Goal: Task Accomplishment & Management: Manage account settings

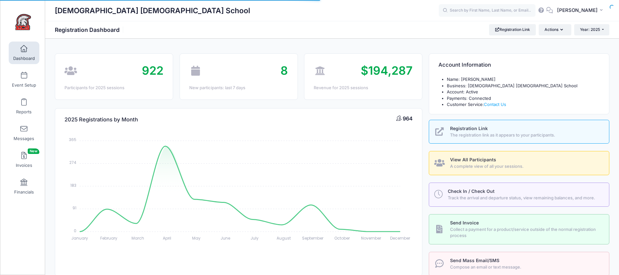
select select
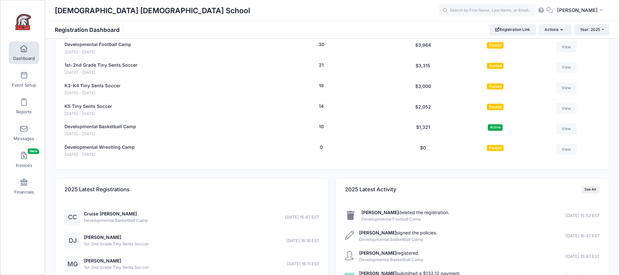
scroll to position [1175, 0]
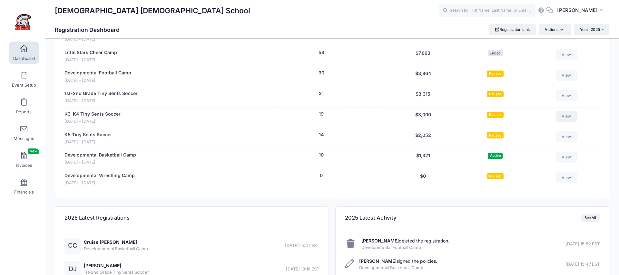
click at [566, 111] on link "View" at bounding box center [566, 116] width 21 height 11
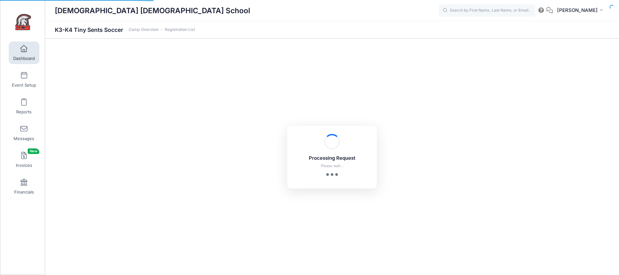
select select "10"
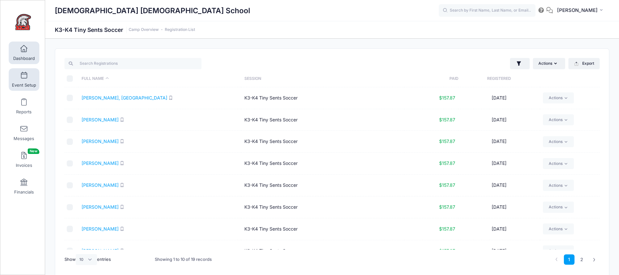
click at [29, 79] on link "Event Setup" at bounding box center [24, 79] width 31 height 23
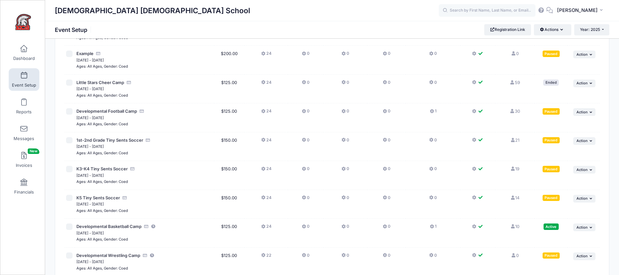
scroll to position [1281, 0]
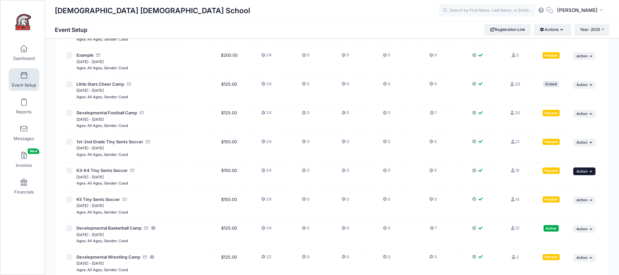
click at [582, 169] on span "Action" at bounding box center [582, 171] width 11 height 5
click at [560, 166] on link "Edit Session" at bounding box center [564, 167] width 58 height 12
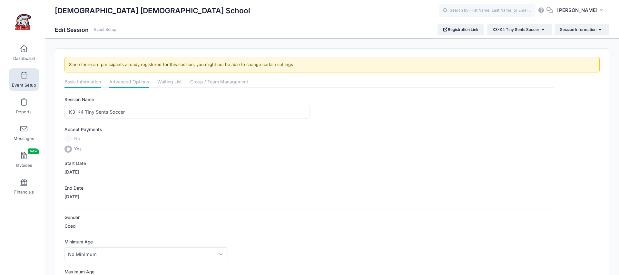
drag, startPoint x: 119, startPoint y: 79, endPoint x: 120, endPoint y: 85, distance: 5.5
click at [119, 79] on link "Advanced Options" at bounding box center [129, 83] width 40 height 12
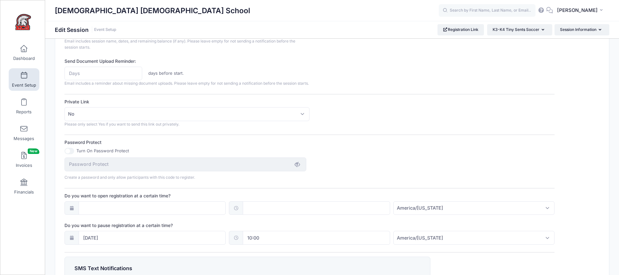
scroll to position [345, 0]
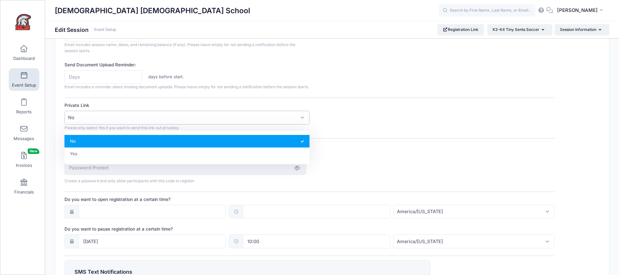
click at [95, 125] on span "No" at bounding box center [187, 118] width 245 height 14
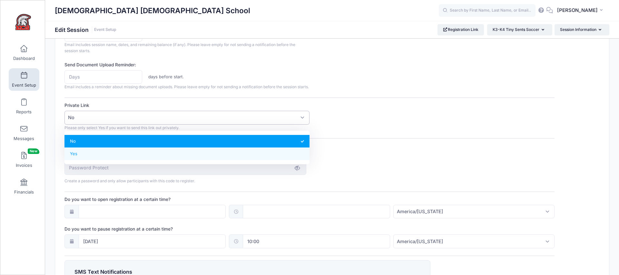
select select "private"
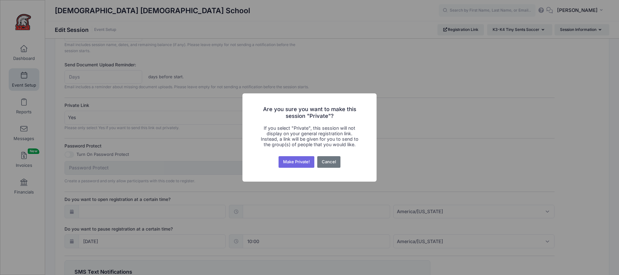
click at [298, 166] on button "Make Private!" at bounding box center [297, 162] width 36 height 12
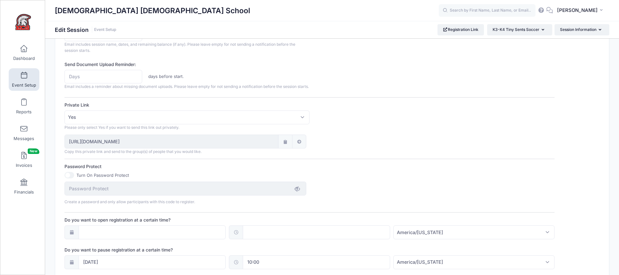
scroll to position [461, 0]
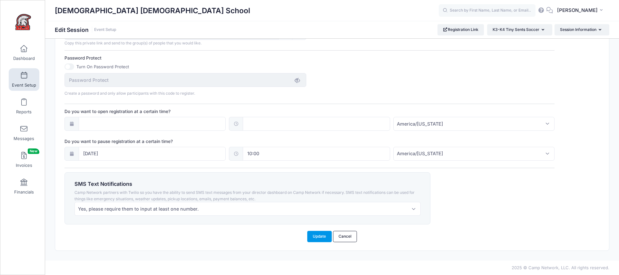
click at [312, 239] on button "Update" at bounding box center [319, 236] width 25 height 11
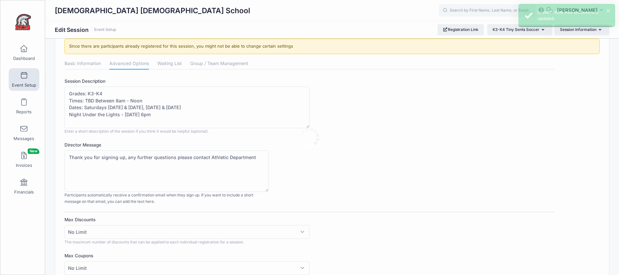
scroll to position [0, 0]
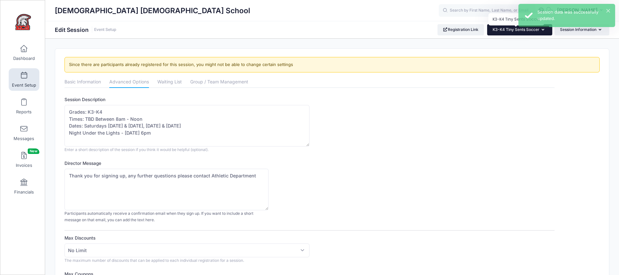
click at [500, 29] on span "K3-K4 Tiny Sents Soccer" at bounding box center [516, 29] width 47 height 5
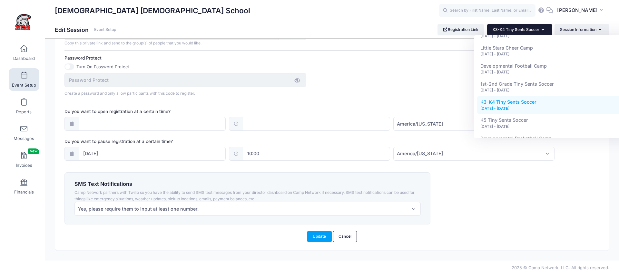
scroll to position [795, 0]
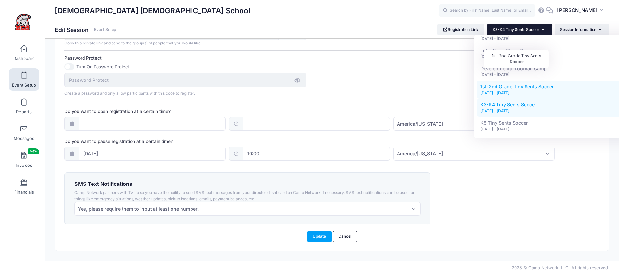
click at [496, 84] on span "1st-2nd Grade Tiny Sents Soccer" at bounding box center [518, 86] width 74 height 5
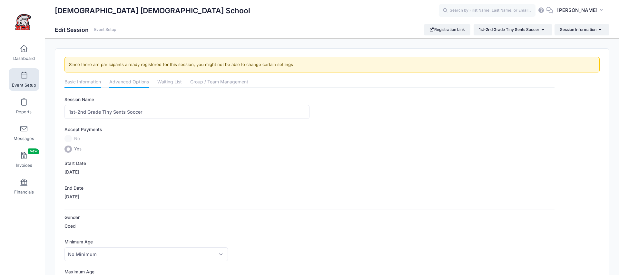
click at [126, 84] on link "Advanced Options" at bounding box center [129, 83] width 40 height 12
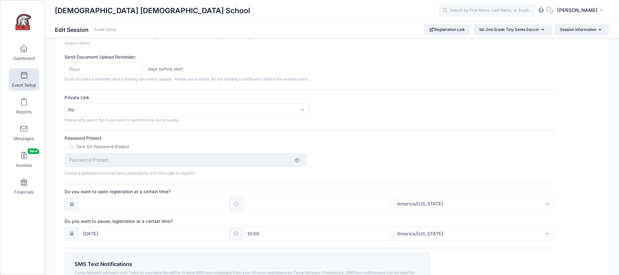
scroll to position [352, 0]
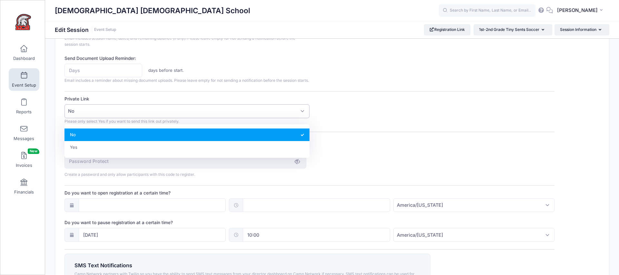
click at [110, 115] on span "No" at bounding box center [187, 112] width 245 height 14
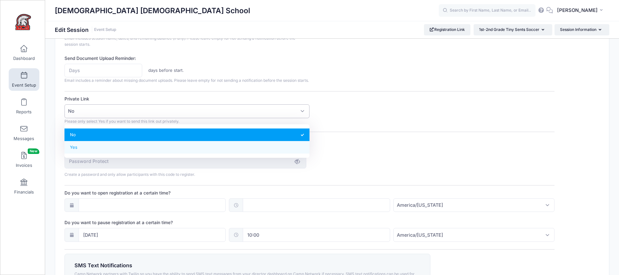
select select "private"
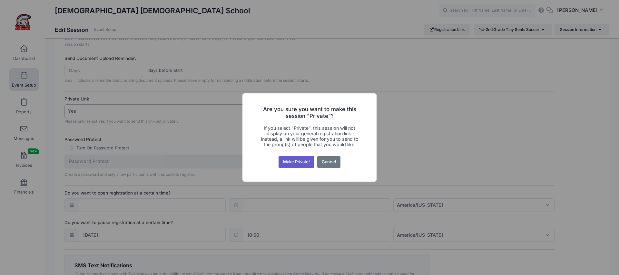
click at [295, 160] on button "Make Private!" at bounding box center [297, 162] width 36 height 12
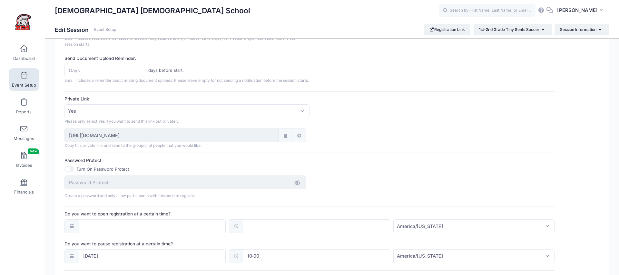
scroll to position [461, 0]
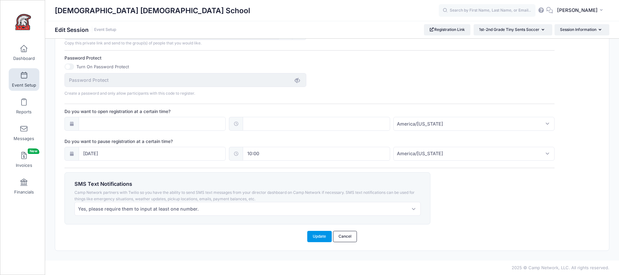
click at [317, 238] on button "Update" at bounding box center [319, 236] width 25 height 11
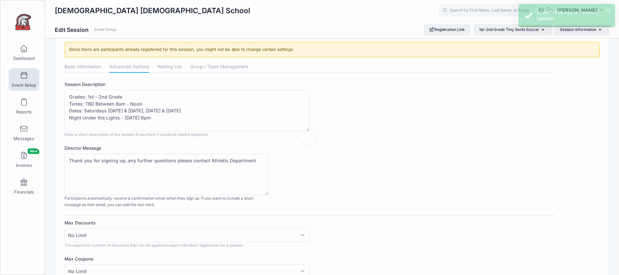
scroll to position [0, 0]
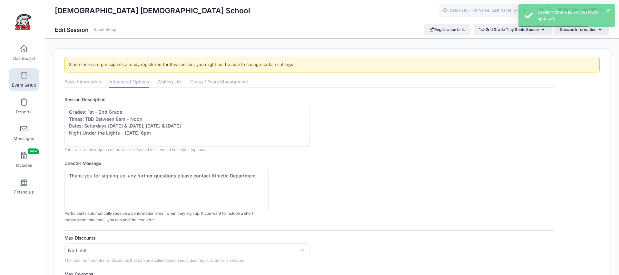
click at [15, 73] on link "Event Setup" at bounding box center [24, 79] width 31 height 23
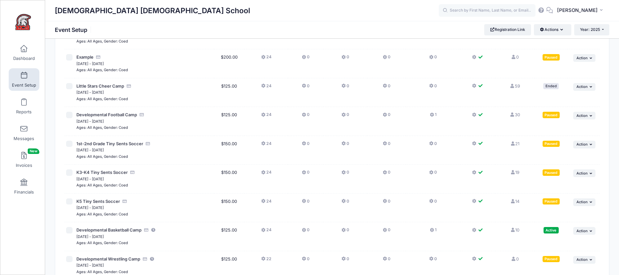
scroll to position [1279, 0]
click at [584, 171] on span "Action" at bounding box center [582, 173] width 11 height 5
click at [564, 157] on link "Pause Session" at bounding box center [564, 156] width 58 height 12
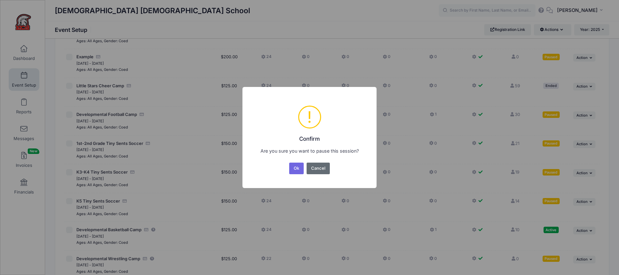
click at [324, 170] on button "Cancel" at bounding box center [319, 169] width 24 height 12
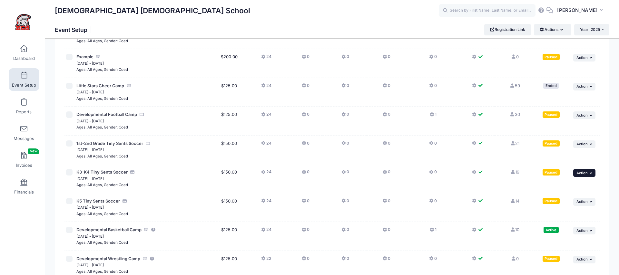
click at [577, 171] on span "Action" at bounding box center [582, 173] width 11 height 5
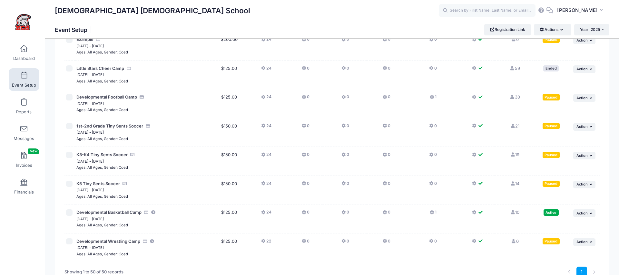
scroll to position [1292, 0]
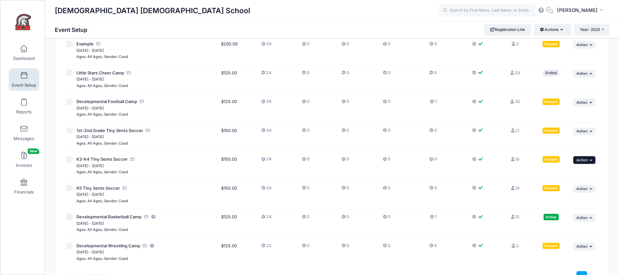
click at [589, 156] on button "... Action" at bounding box center [585, 160] width 23 height 8
click at [556, 158] on link "Edit Session" at bounding box center [564, 155] width 58 height 12
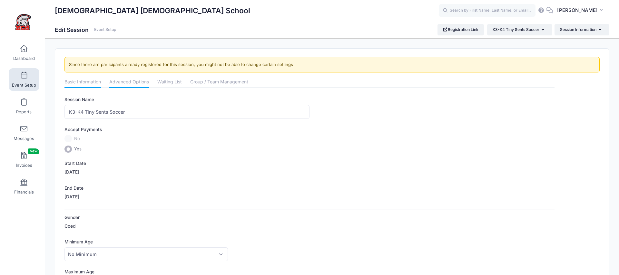
click at [133, 84] on link "Advanced Options" at bounding box center [129, 83] width 40 height 12
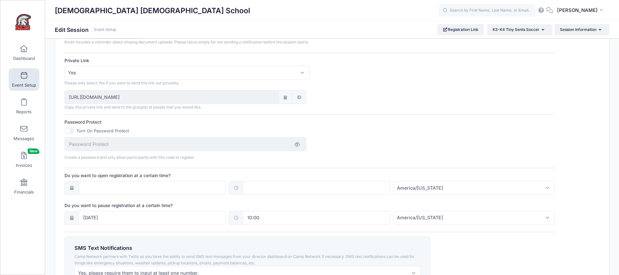
scroll to position [427, 0]
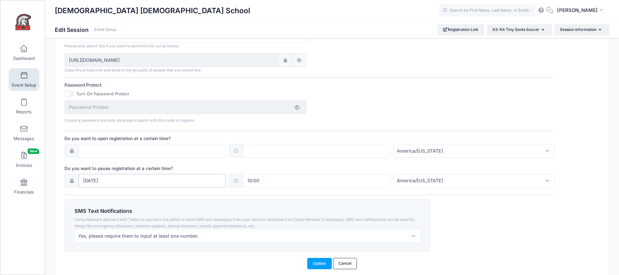
click at [170, 188] on input "[DATE]" at bounding box center [152, 181] width 147 height 14
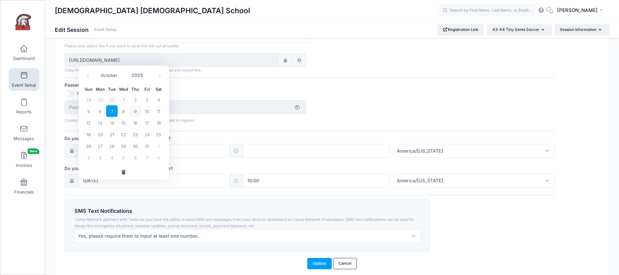
click at [126, 174] on button "button" at bounding box center [124, 173] width 90 height 14
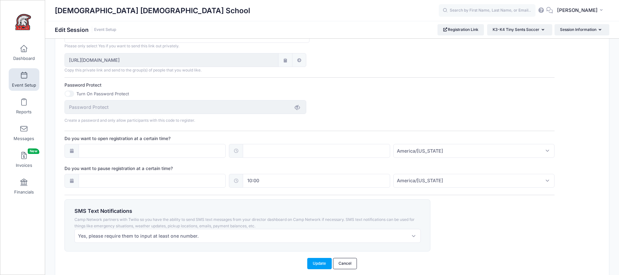
click at [285, 188] on input "10:00" at bounding box center [316, 181] width 147 height 14
click at [289, 212] on button "button" at bounding box center [288, 215] width 90 height 14
click at [312, 265] on button "Update" at bounding box center [319, 263] width 25 height 11
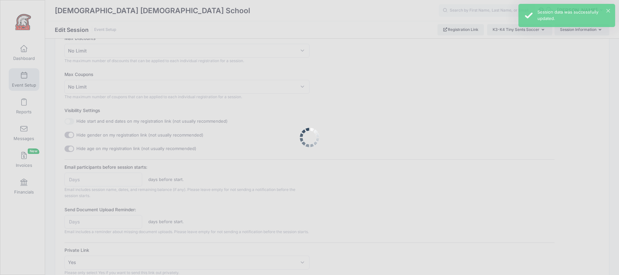
scroll to position [0, 0]
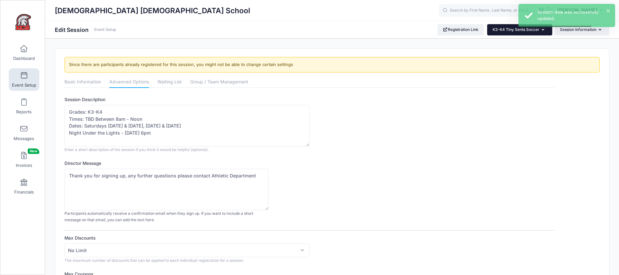
click at [536, 34] on button "K3-K4 Tiny Sents Soccer" at bounding box center [519, 29] width 65 height 11
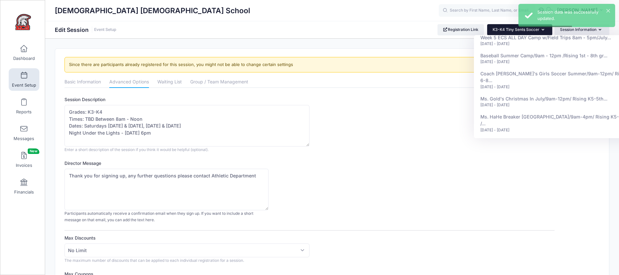
scroll to position [811, 0]
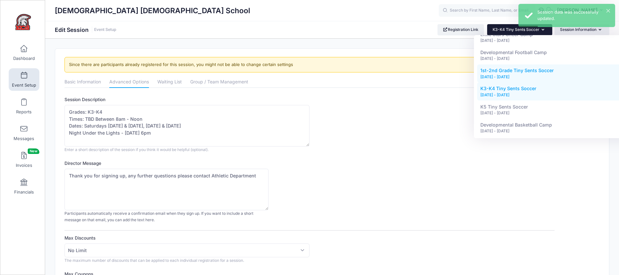
click at [502, 74] on div "[DATE] - [DATE]" at bounding box center [555, 77] width 149 height 6
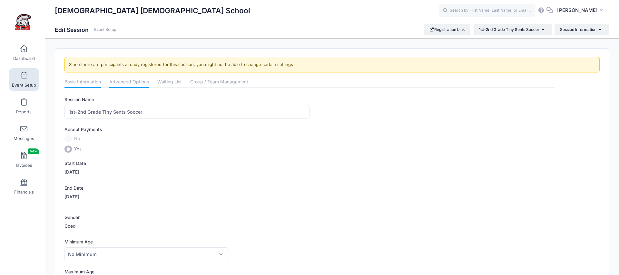
click at [130, 82] on link "Advanced Options" at bounding box center [129, 83] width 40 height 12
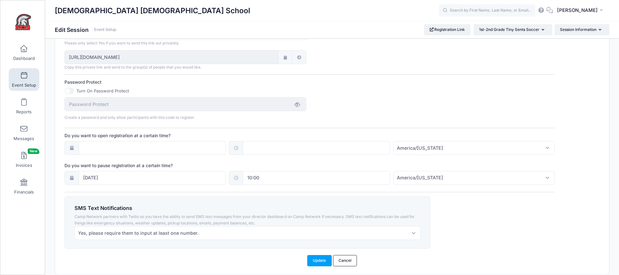
scroll to position [461, 0]
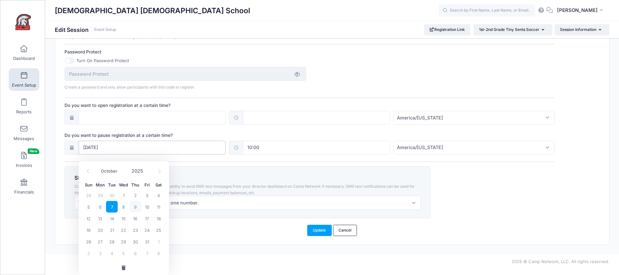
click at [140, 155] on input "10/07/2025" at bounding box center [152, 148] width 147 height 14
click at [121, 270] on span "button" at bounding box center [124, 268] width 6 height 5
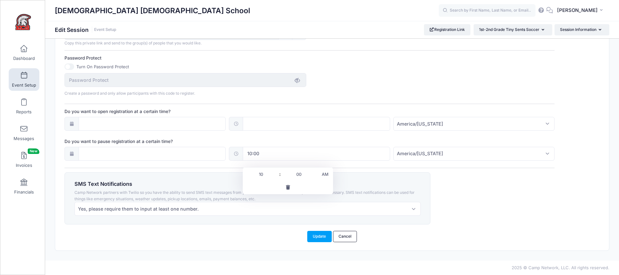
click at [276, 158] on input "10:00" at bounding box center [316, 154] width 147 height 14
drag, startPoint x: 287, startPoint y: 180, endPoint x: 294, endPoint y: 193, distance: 15.0
click at [287, 185] on span "button" at bounding box center [288, 187] width 6 height 5
click at [313, 239] on button "Update" at bounding box center [319, 236] width 25 height 11
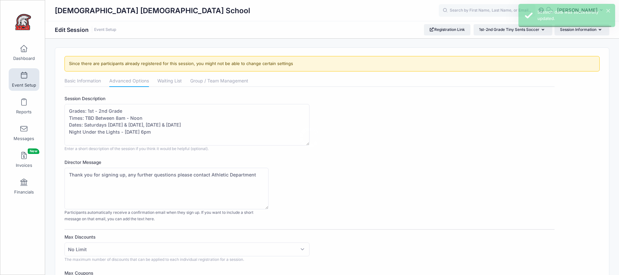
scroll to position [0, 0]
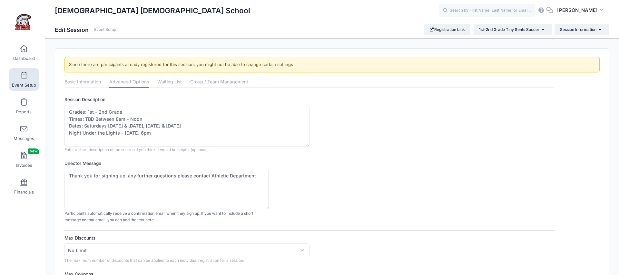
click at [30, 82] on link "Event Setup" at bounding box center [24, 79] width 31 height 23
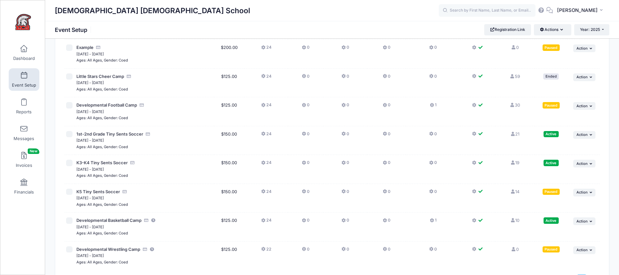
scroll to position [1289, 0]
click at [22, 56] on span "Dashboard" at bounding box center [24, 58] width 22 height 5
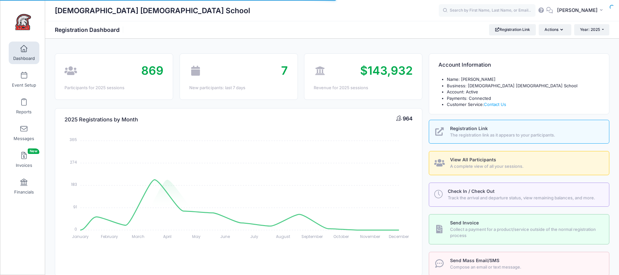
select select
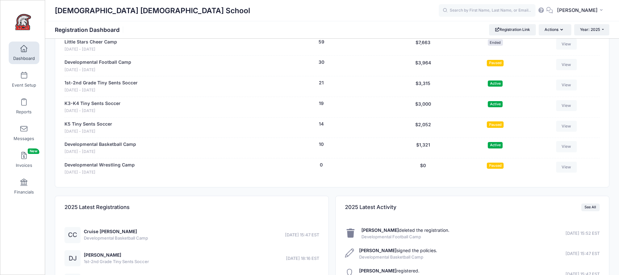
scroll to position [1139, 0]
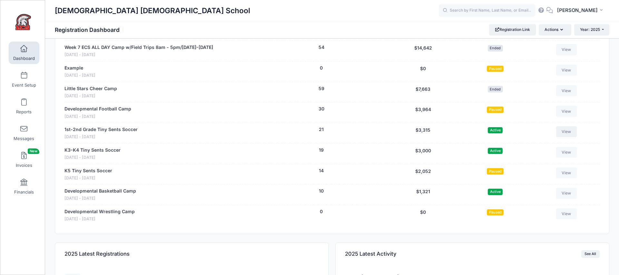
click at [574, 126] on link "View" at bounding box center [566, 131] width 21 height 11
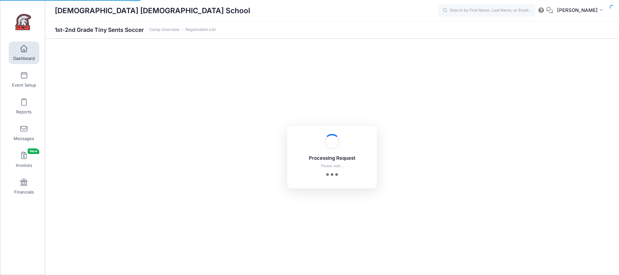
select select "10"
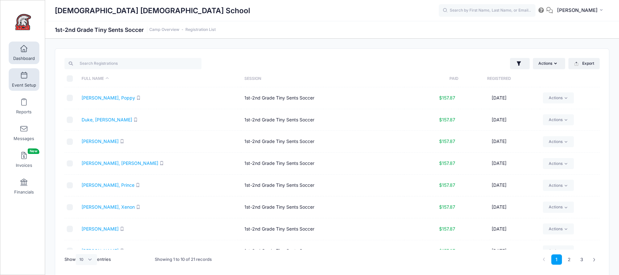
click at [24, 76] on span at bounding box center [24, 75] width 0 height 7
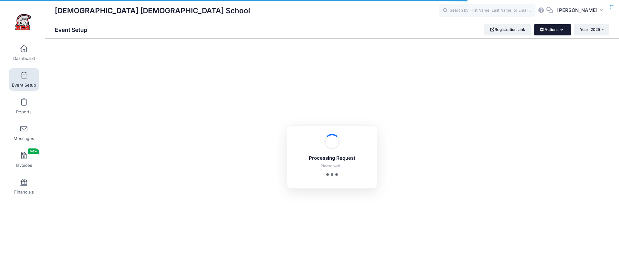
click at [550, 34] on button "Actions" at bounding box center [552, 29] width 37 height 11
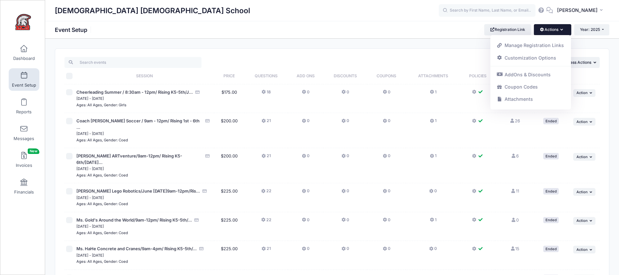
click at [550, 34] on button "Actions" at bounding box center [552, 29] width 37 height 11
click at [534, 45] on link "Manage Registration Links" at bounding box center [531, 45] width 75 height 12
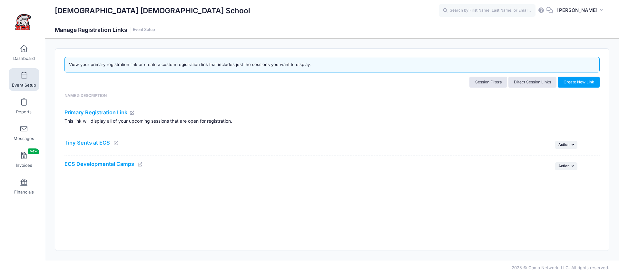
click at [115, 143] on icon at bounding box center [116, 143] width 5 height 4
click at [24, 81] on link "Event Setup" at bounding box center [24, 79] width 31 height 23
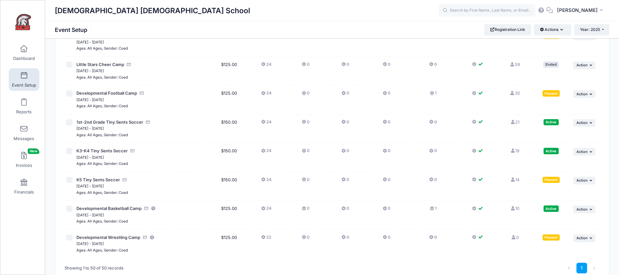
scroll to position [1298, 0]
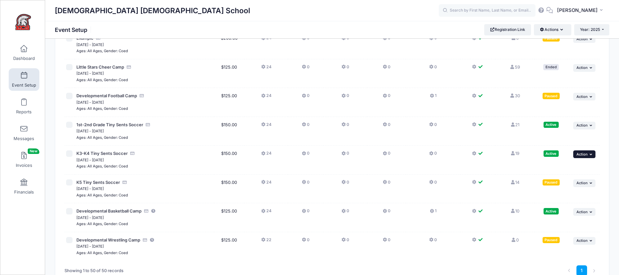
click at [586, 152] on span "Action" at bounding box center [582, 154] width 11 height 5
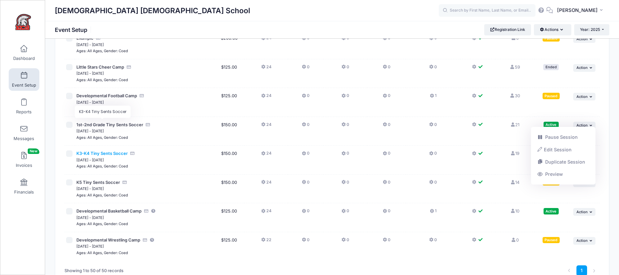
click at [87, 151] on span "K3-K4 Tiny Sents Soccer" at bounding box center [101, 153] width 51 height 5
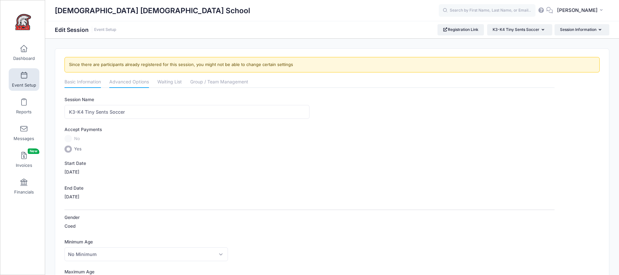
click at [135, 83] on link "Advanced Options" at bounding box center [129, 83] width 40 height 12
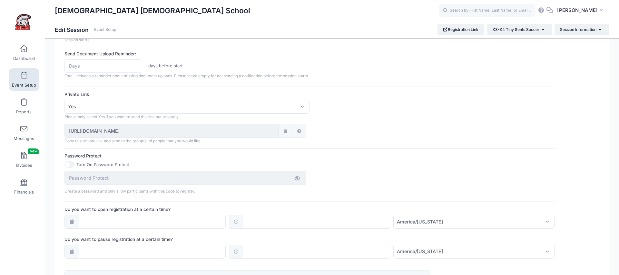
scroll to position [357, 0]
click at [243, 137] on input "https://portal.campnetwork.com/Register/Registration/RegisterForEvent.php?camp_…" at bounding box center [172, 131] width 214 height 14
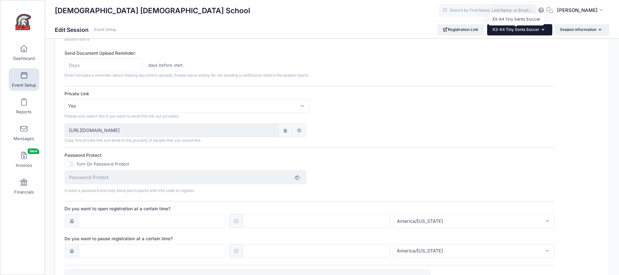
click at [519, 32] on span "K3-K4 Tiny Sents Soccer" at bounding box center [516, 29] width 47 height 5
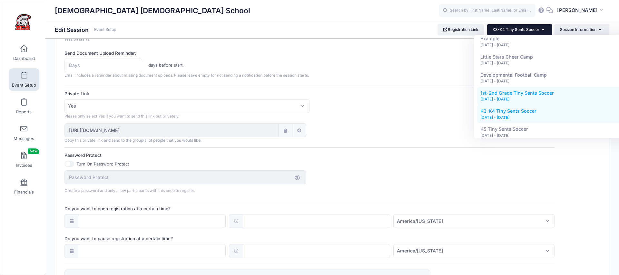
scroll to position [785, 0]
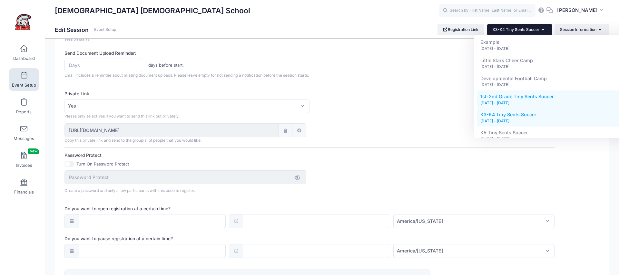
click at [516, 100] on div "Oct 11, 2025 - Nov 8, 2025" at bounding box center [555, 103] width 149 height 6
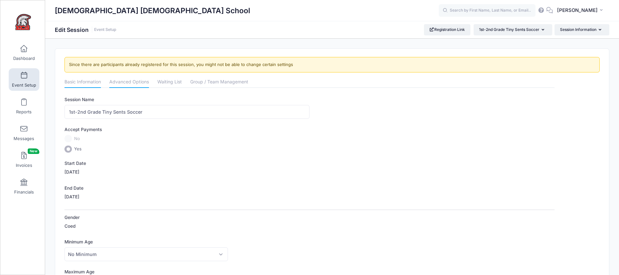
click at [128, 77] on link "Advanced Options" at bounding box center [129, 83] width 40 height 12
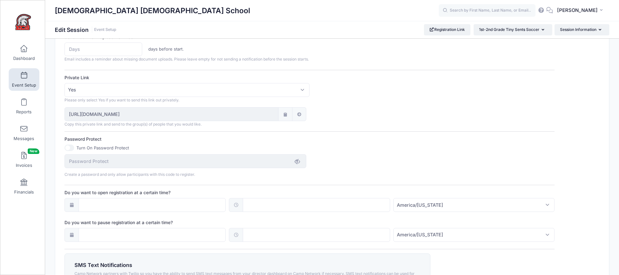
scroll to position [363, 0]
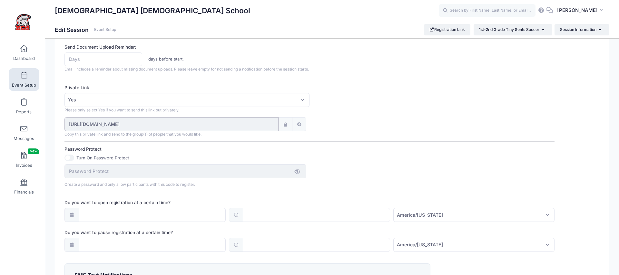
click at [230, 131] on input "https://portal.campnetwork.com/Register/Registration/RegisterForEvent.php?camp_…" at bounding box center [172, 124] width 214 height 14
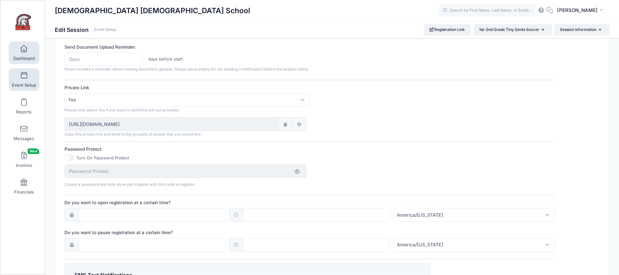
click at [24, 52] on span at bounding box center [24, 48] width 0 height 7
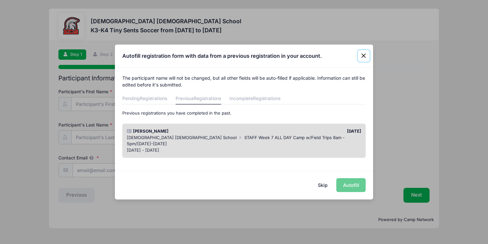
click at [362, 57] on button "Close" at bounding box center [364, 56] width 12 height 12
click at [363, 55] on button "Close" at bounding box center [364, 56] width 12 height 12
